Goal: Task Accomplishment & Management: Complete application form

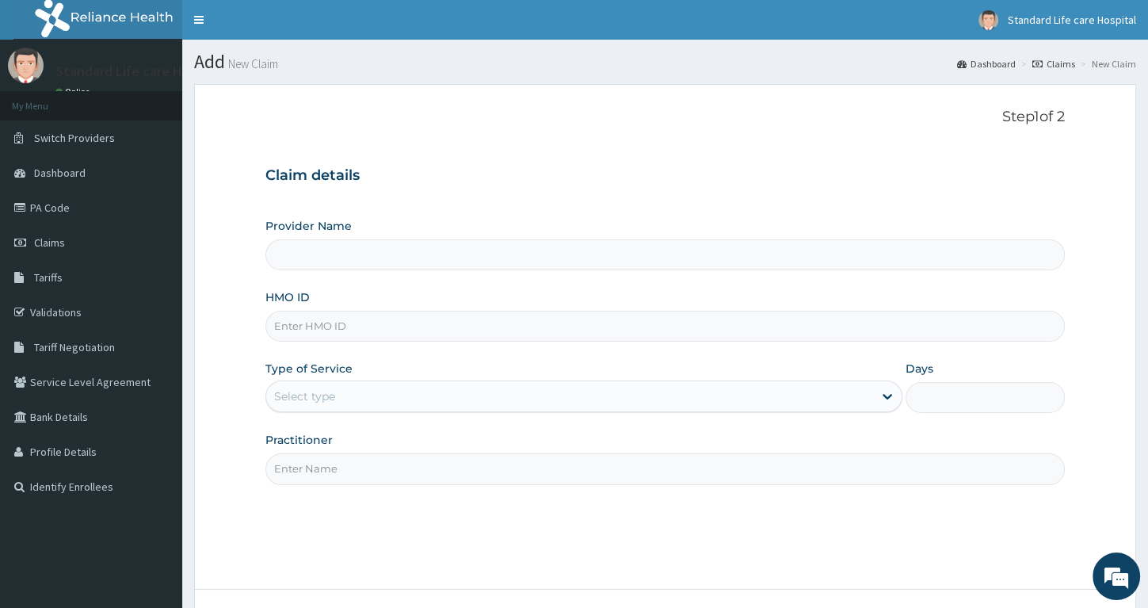
type input "Standard Life Care Hospital"
click at [314, 326] on input "HMO ID" at bounding box center [664, 326] width 799 height 31
type input "gsv/12152/a"
click at [300, 397] on div "Select type" at bounding box center [304, 396] width 61 height 16
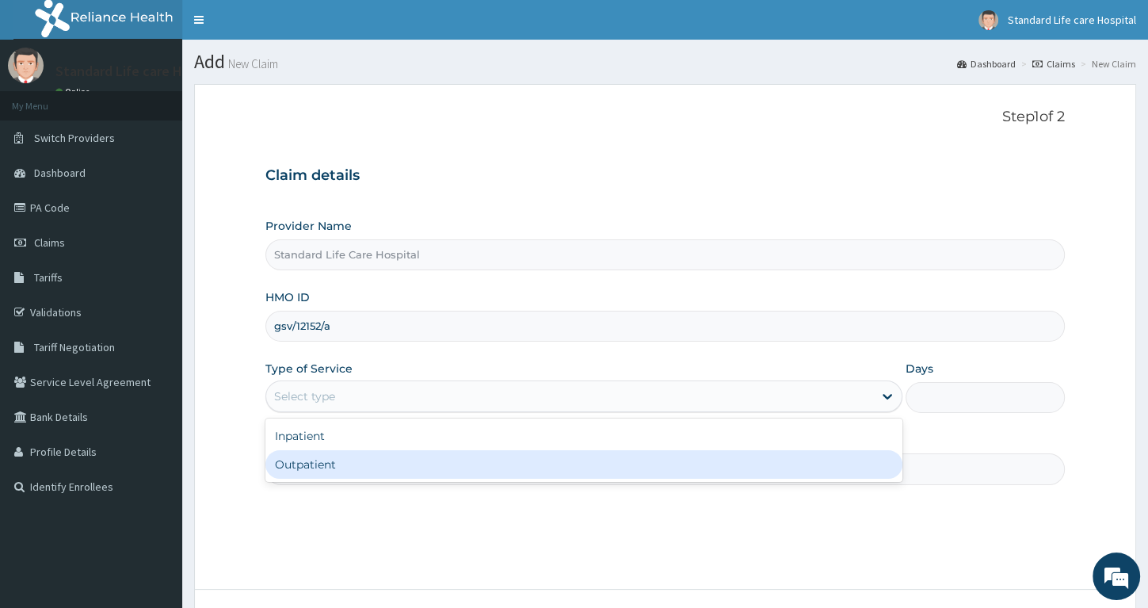
click at [298, 474] on div "Outpatient" at bounding box center [583, 464] width 637 height 29
type input "1"
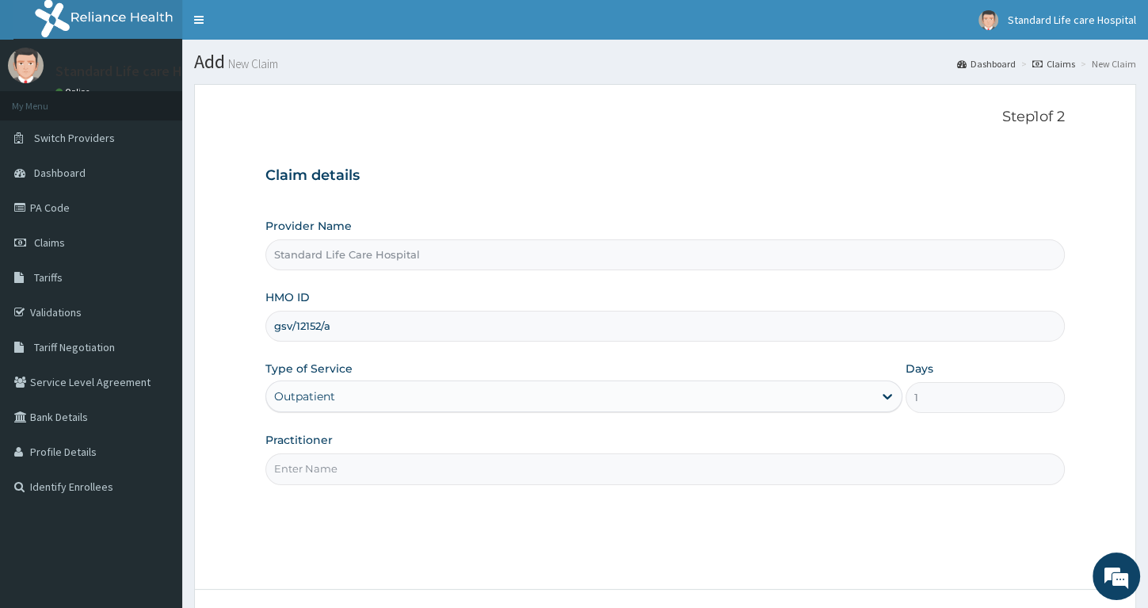
click at [349, 459] on input "Practitioner" at bounding box center [664, 468] width 799 height 31
type input "d"
type input "DR"
